Goal: Information Seeking & Learning: Learn about a topic

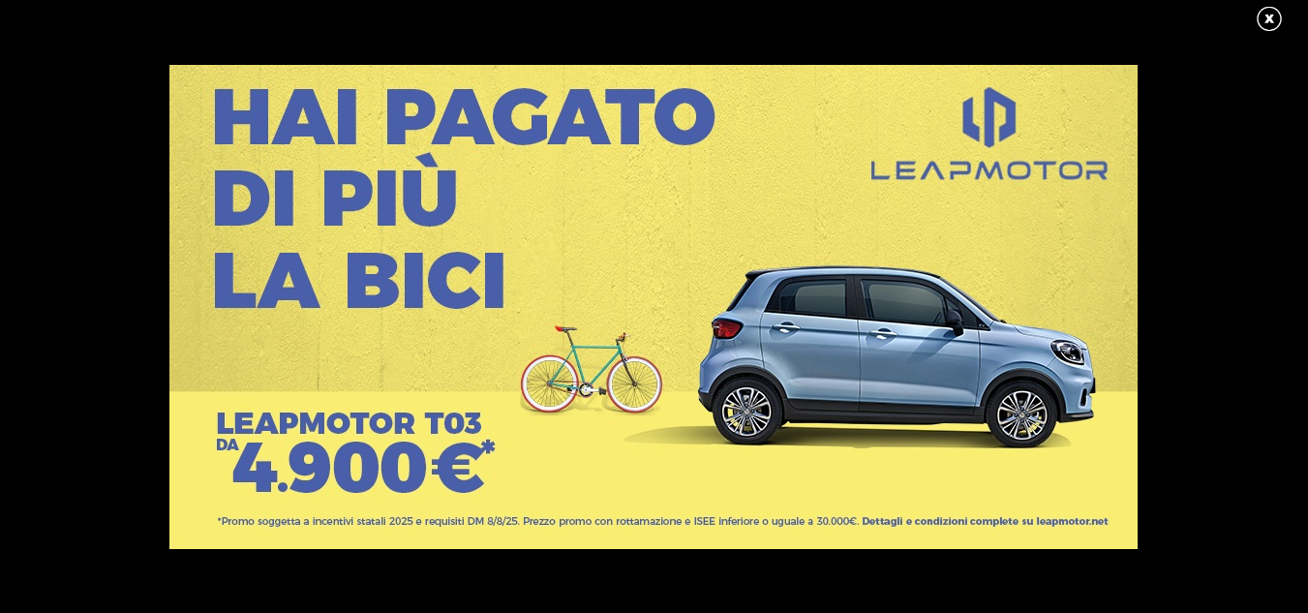
click at [1271, 20] on link at bounding box center [1278, 19] width 48 height 29
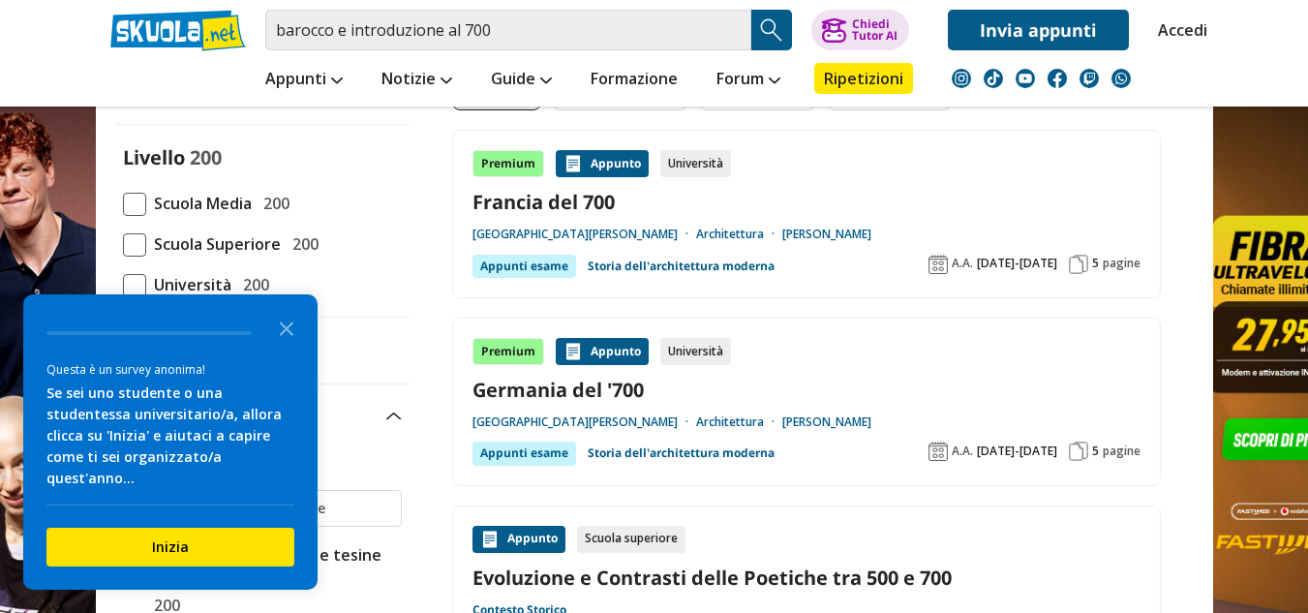
scroll to position [194, 0]
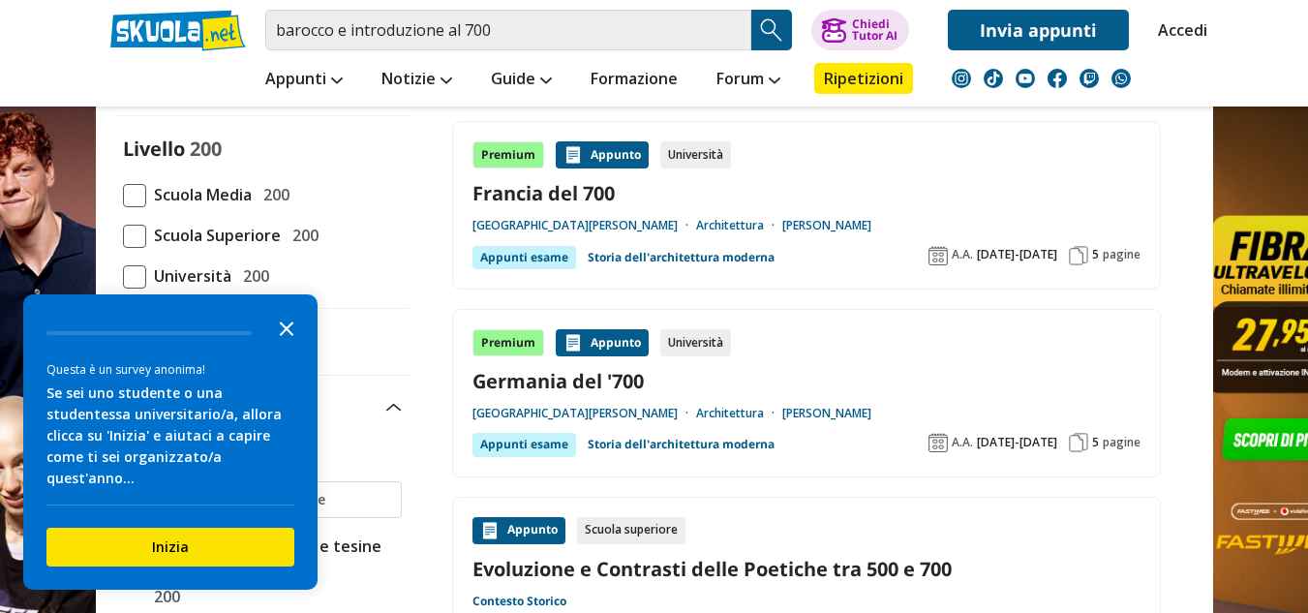
click at [287, 336] on polygon "Close the survey" at bounding box center [287, 328] width 15 height 15
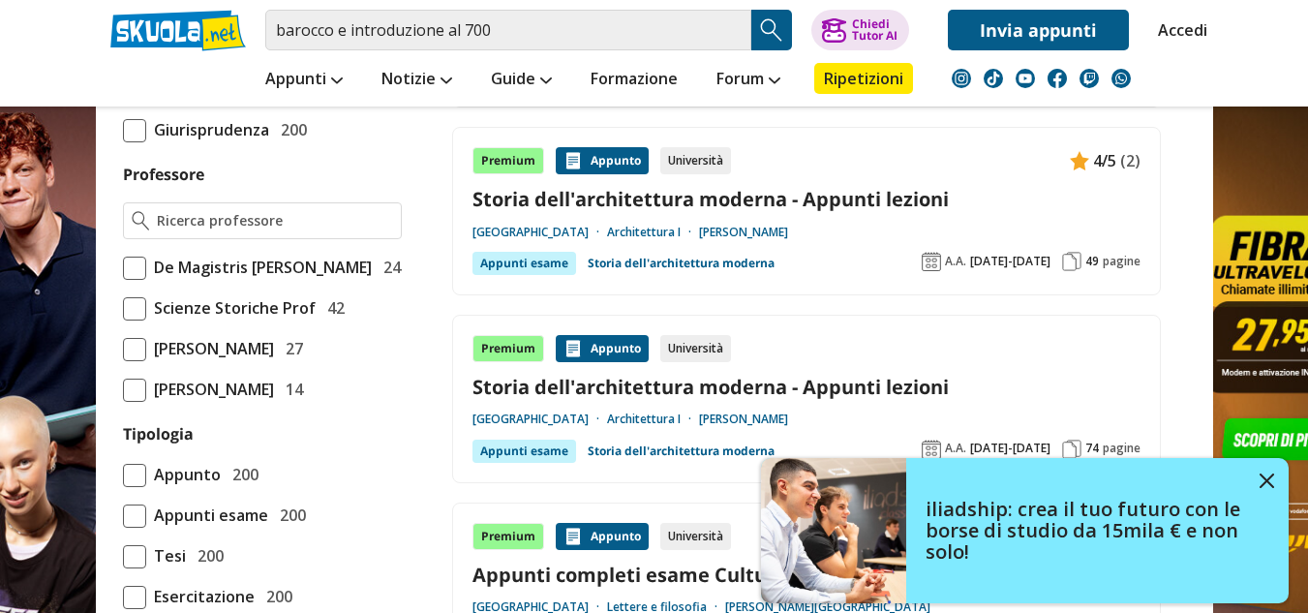
scroll to position [1355, 0]
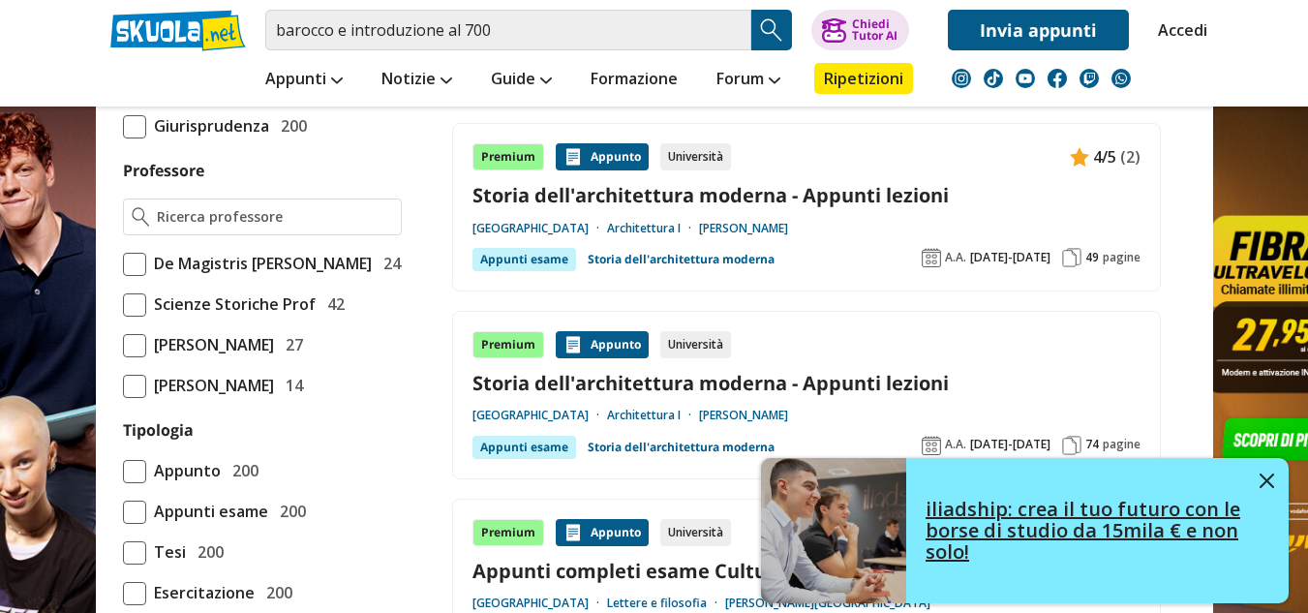
click at [1263, 474] on img at bounding box center [1266, 480] width 15 height 15
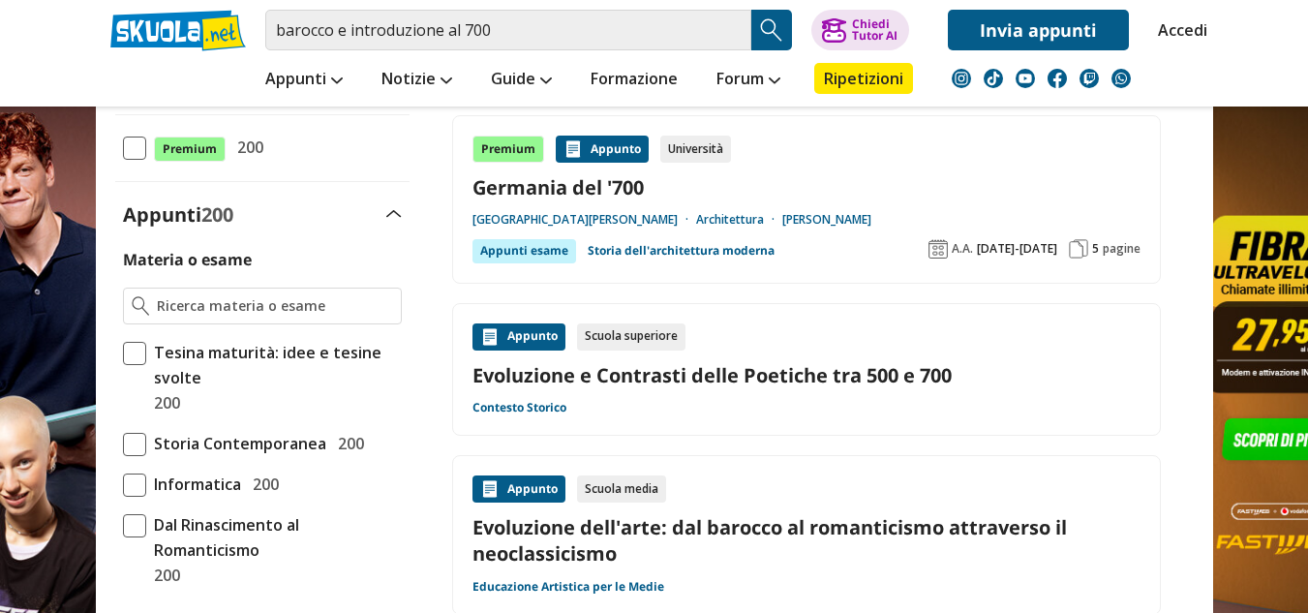
scroll to position [484, 0]
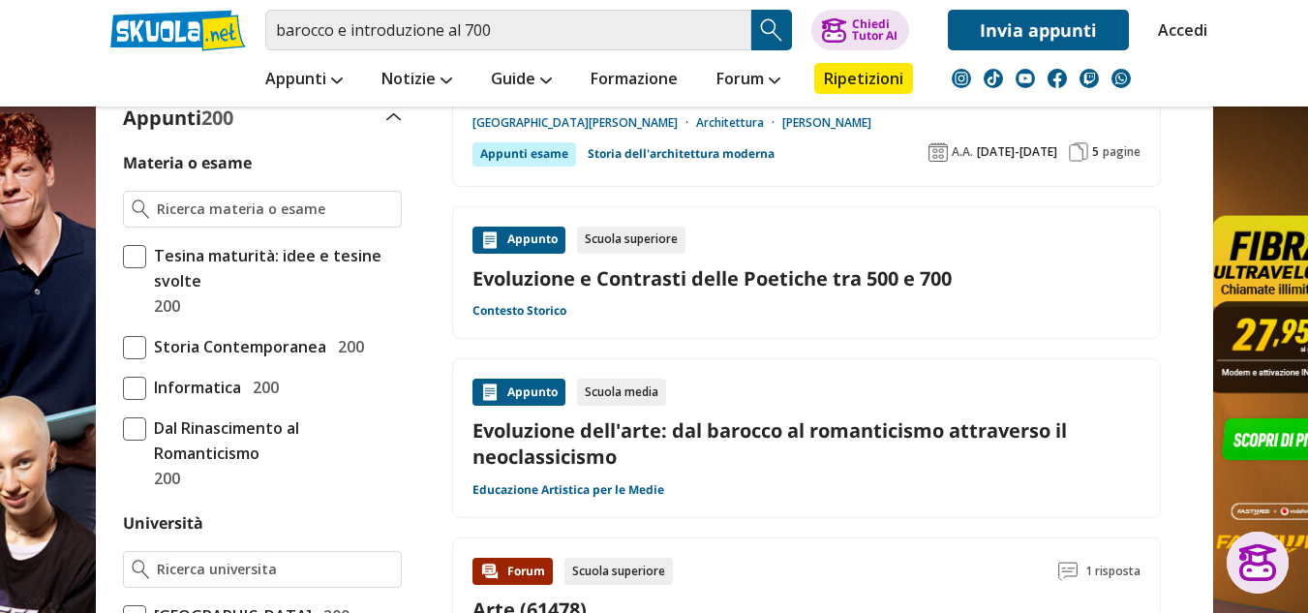
click at [692, 432] on link "Evoluzione dell'arte: dal barocco al romanticismo attraverso il neoclassicismo" at bounding box center [806, 443] width 668 height 52
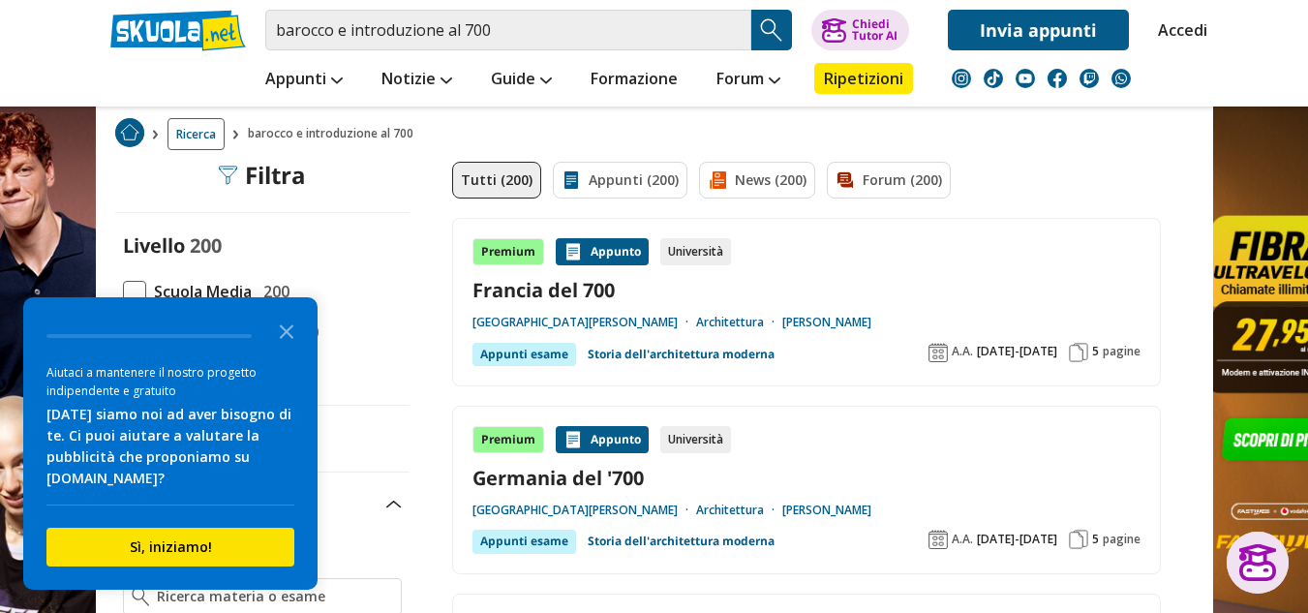
scroll to position [194, 0]
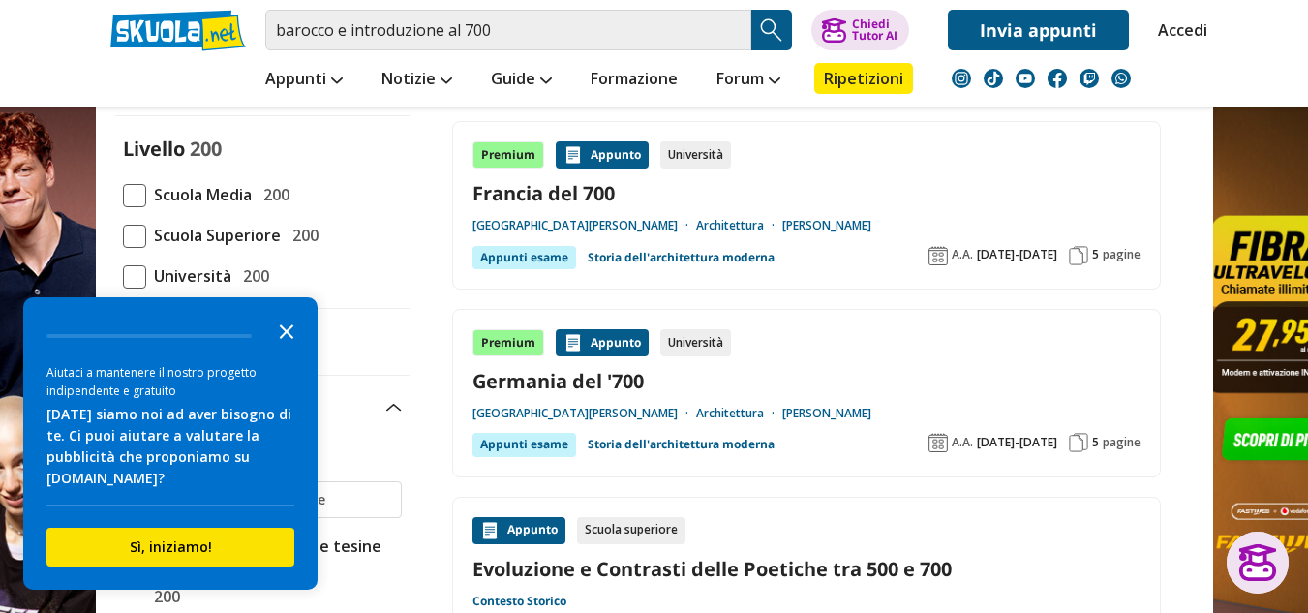
click at [293, 331] on icon "Close the survey" at bounding box center [286, 330] width 39 height 39
